Goal: Understand process/instructions: Learn how to perform a task or action

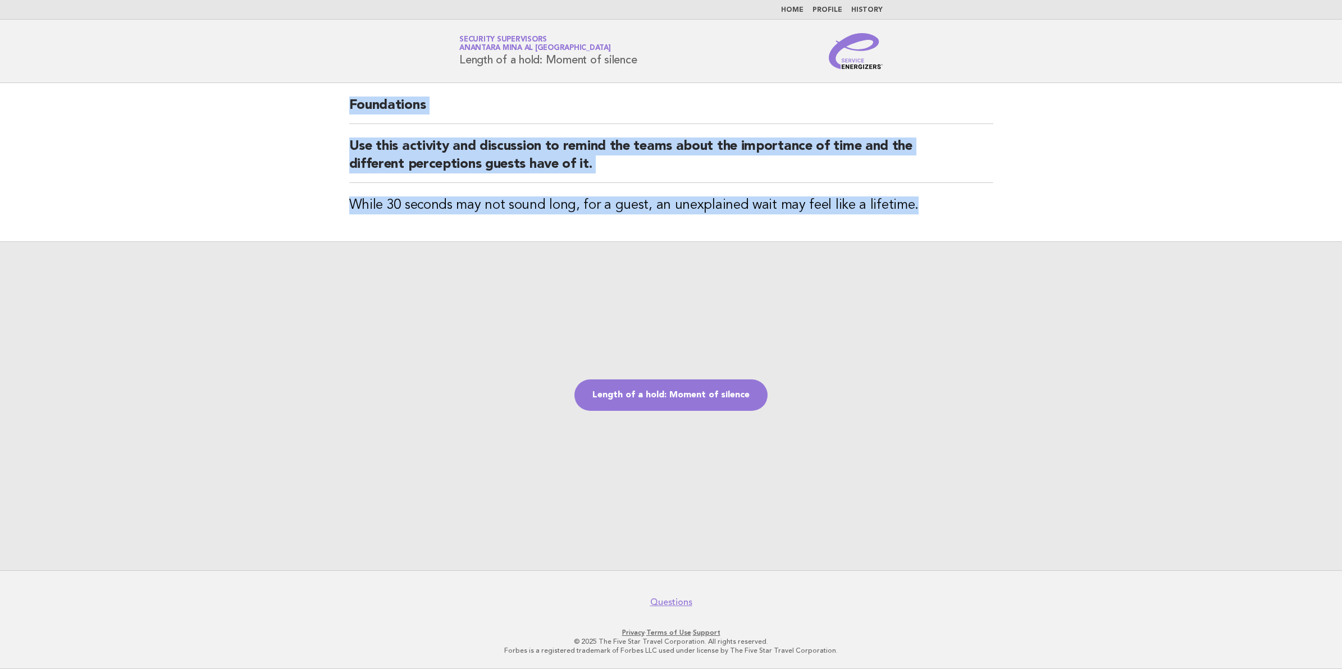
drag, startPoint x: 351, startPoint y: 103, endPoint x: 949, endPoint y: 194, distance: 604.4
click at [949, 194] on div "Foundations Use this activity and discussion to remind the teams about the impo…" at bounding box center [671, 162] width 671 height 158
copy div "Foundations Use this activity and discussion to remind the teams about the impo…"
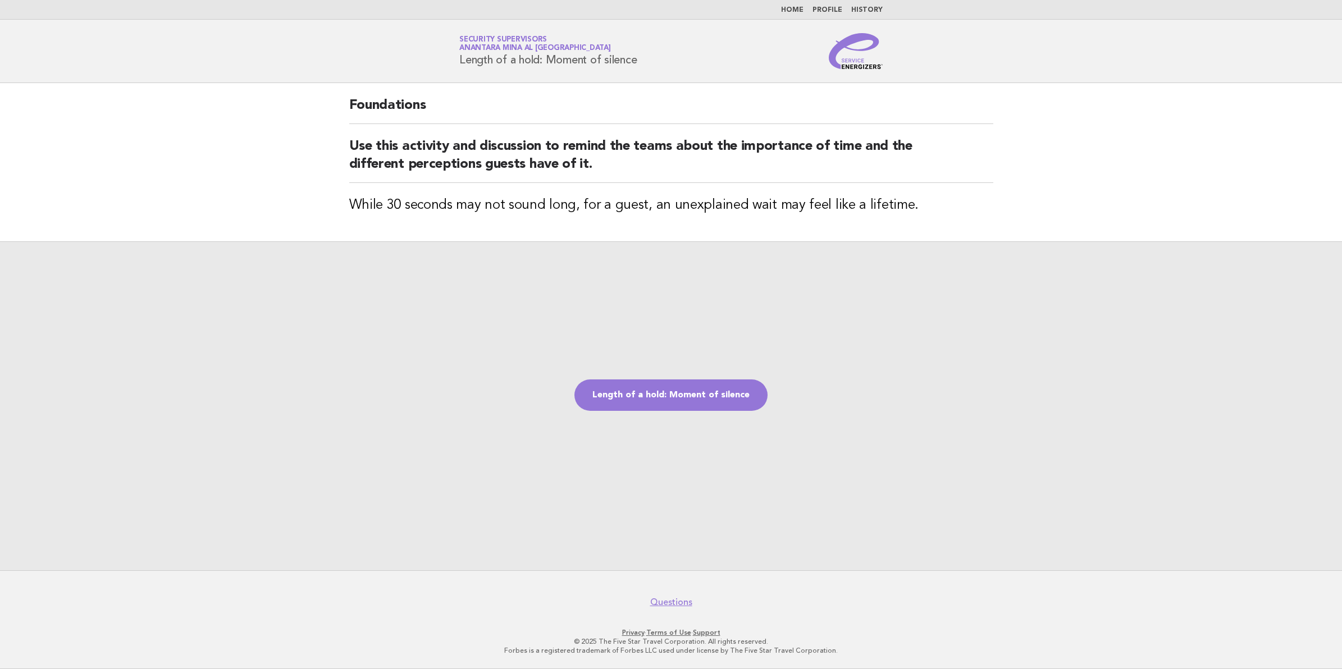
click at [722, 469] on div "Length of a hold: Moment of silence" at bounding box center [671, 405] width 1342 height 329
click at [702, 401] on link "Length of a hold: Moment of silence" at bounding box center [670, 395] width 193 height 31
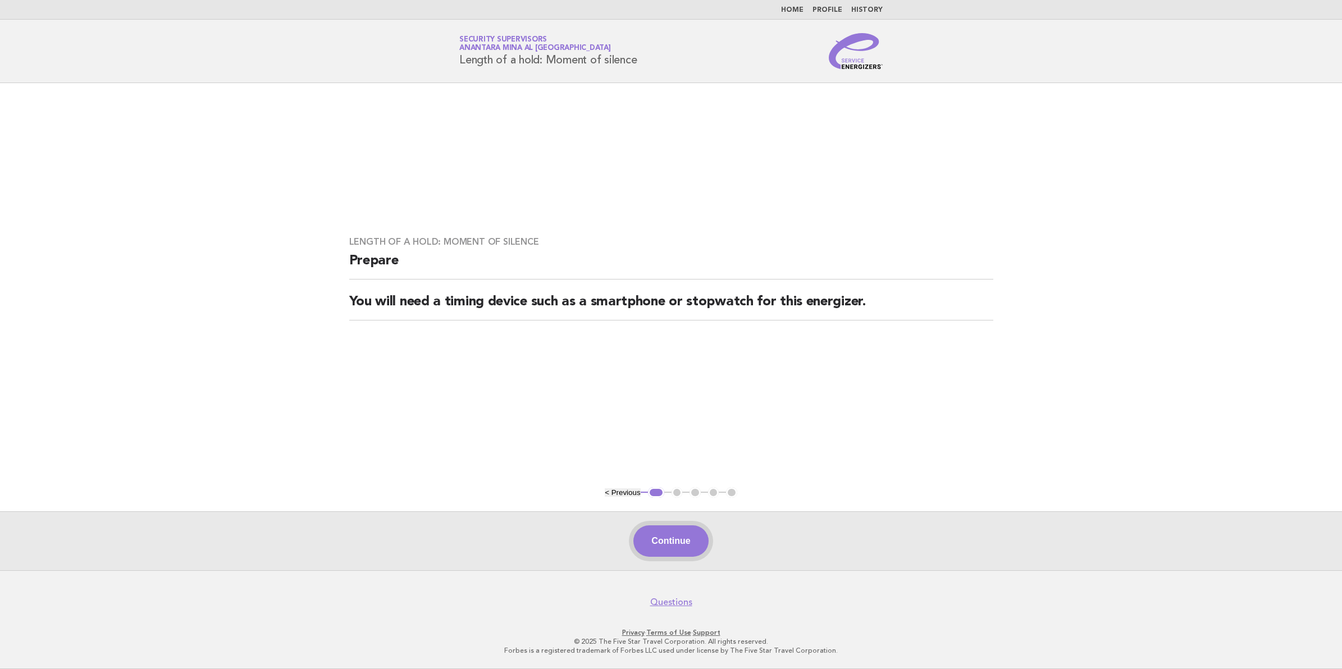
click at [682, 540] on button "Continue" at bounding box center [670, 541] width 75 height 31
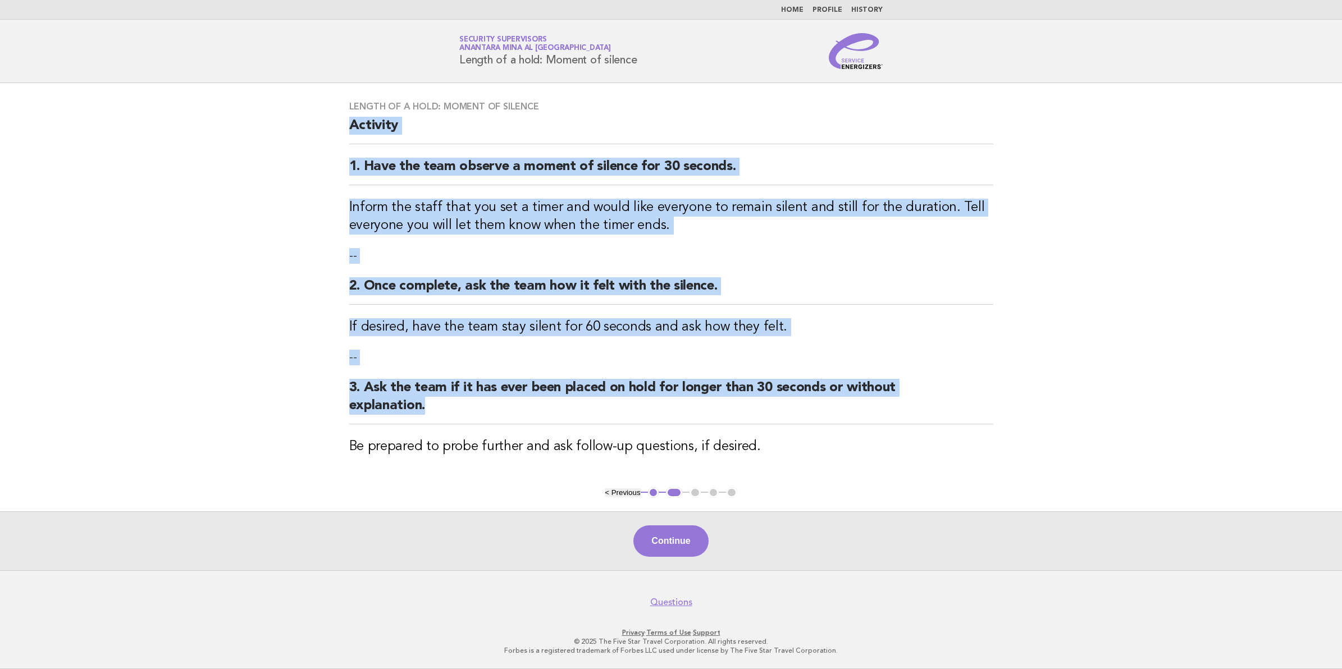
drag, startPoint x: 424, startPoint y: 410, endPoint x: 344, endPoint y: 136, distance: 286.2
click at [344, 136] on div "Length of a hold: Moment of silence Activity 1. Have the team observe a moment …" at bounding box center [671, 285] width 671 height 395
copy div "Activity 1. Have the team observe a moment of silence for 30 seconds. Inform th…"
click at [685, 546] on button "Continue" at bounding box center [670, 541] width 75 height 31
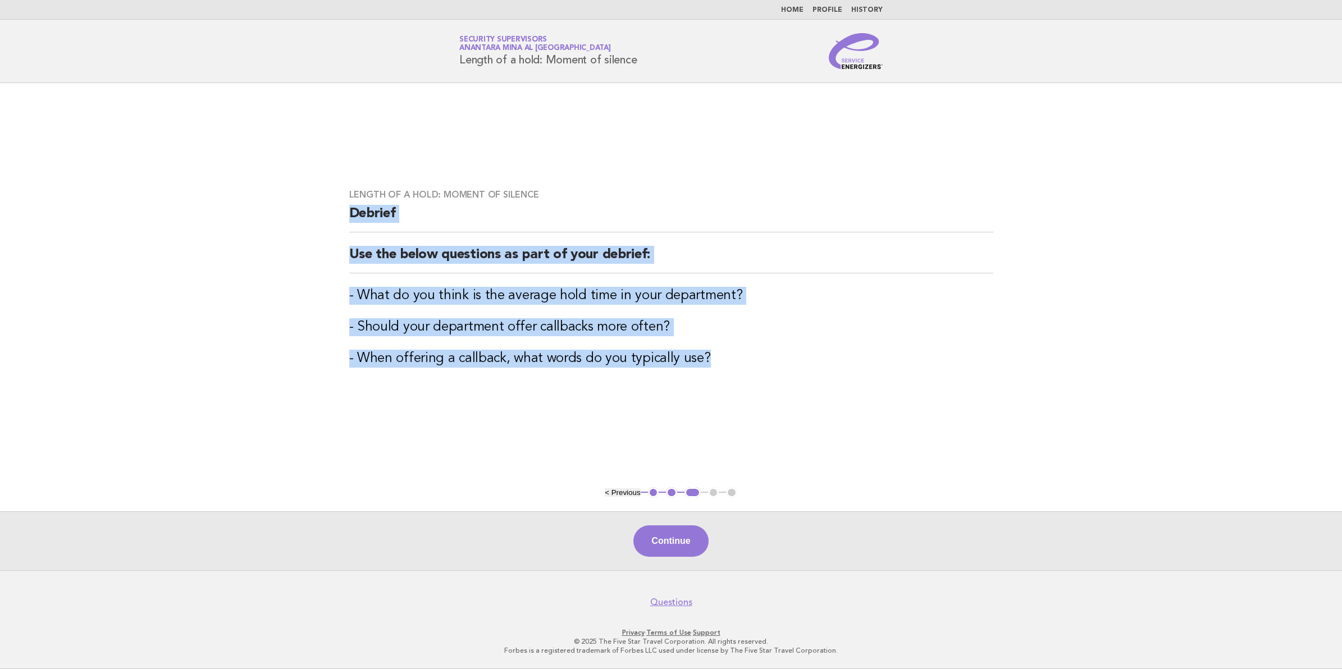
drag, startPoint x: 349, startPoint y: 211, endPoint x: 723, endPoint y: 357, distance: 402.0
click at [723, 357] on div "Length of a hold: Moment of silence Debrief Use the below questions as part of …" at bounding box center [671, 285] width 671 height 219
copy div "Debrief Use the below questions as part of your debrief: - What do you think is…"
click at [686, 556] on button "Continue" at bounding box center [670, 541] width 75 height 31
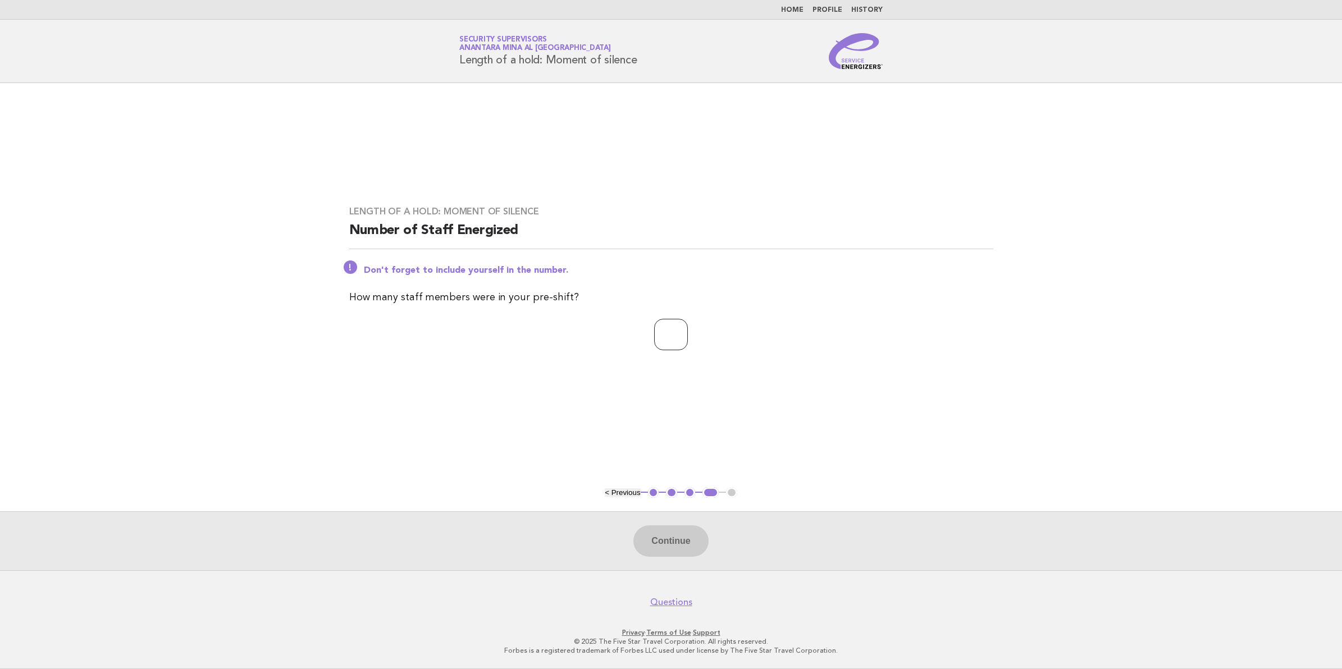
click at [681, 335] on input "number" at bounding box center [671, 334] width 34 height 31
type input "**"
click at [675, 555] on button "Continue" at bounding box center [670, 541] width 75 height 31
